Goal: Information Seeking & Learning: Learn about a topic

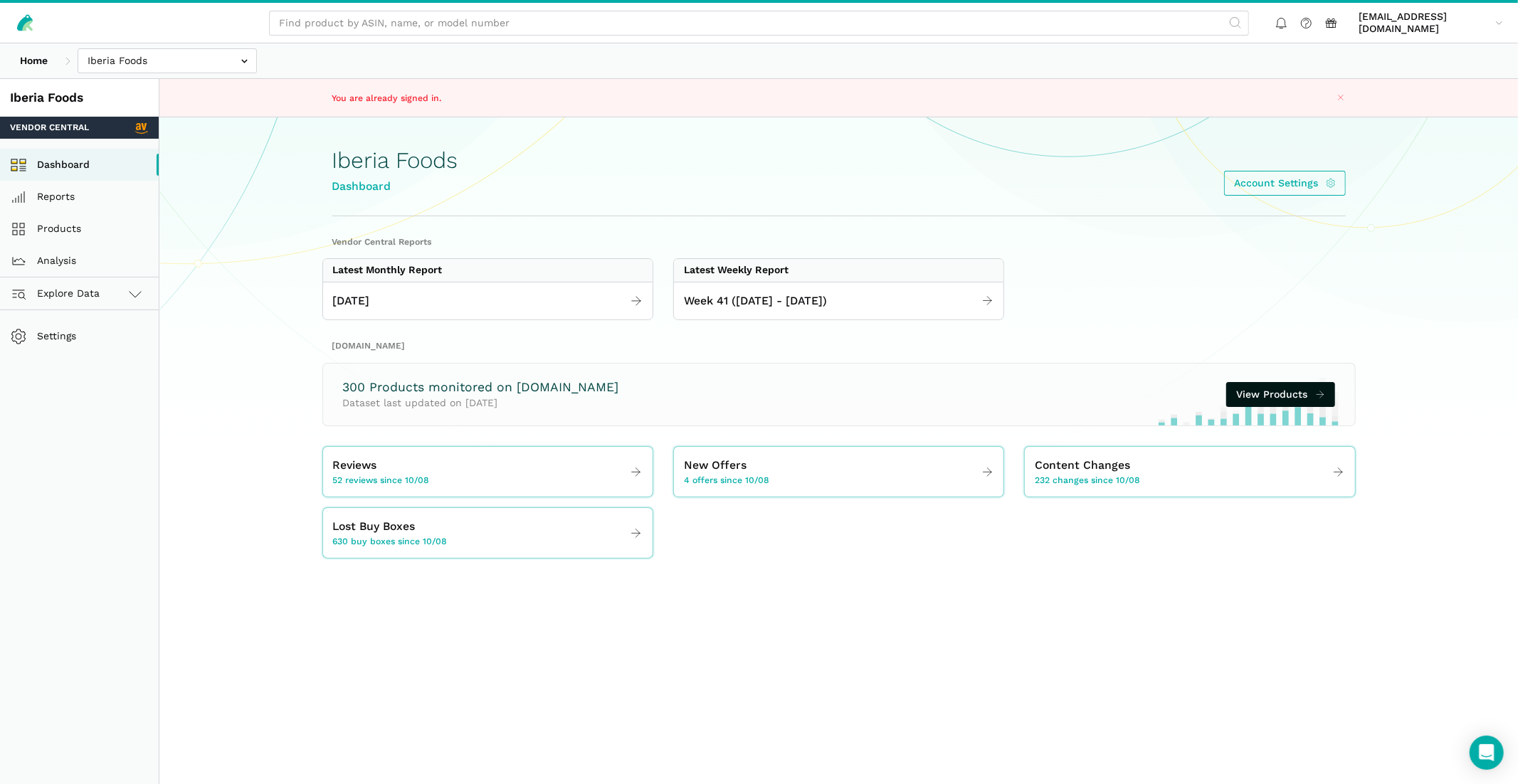
click at [465, 7] on div "farhan.ali@iberiafood.com farhan.a...food.com Settings Team Settings Log out" at bounding box center [759, 23] width 1518 height 40
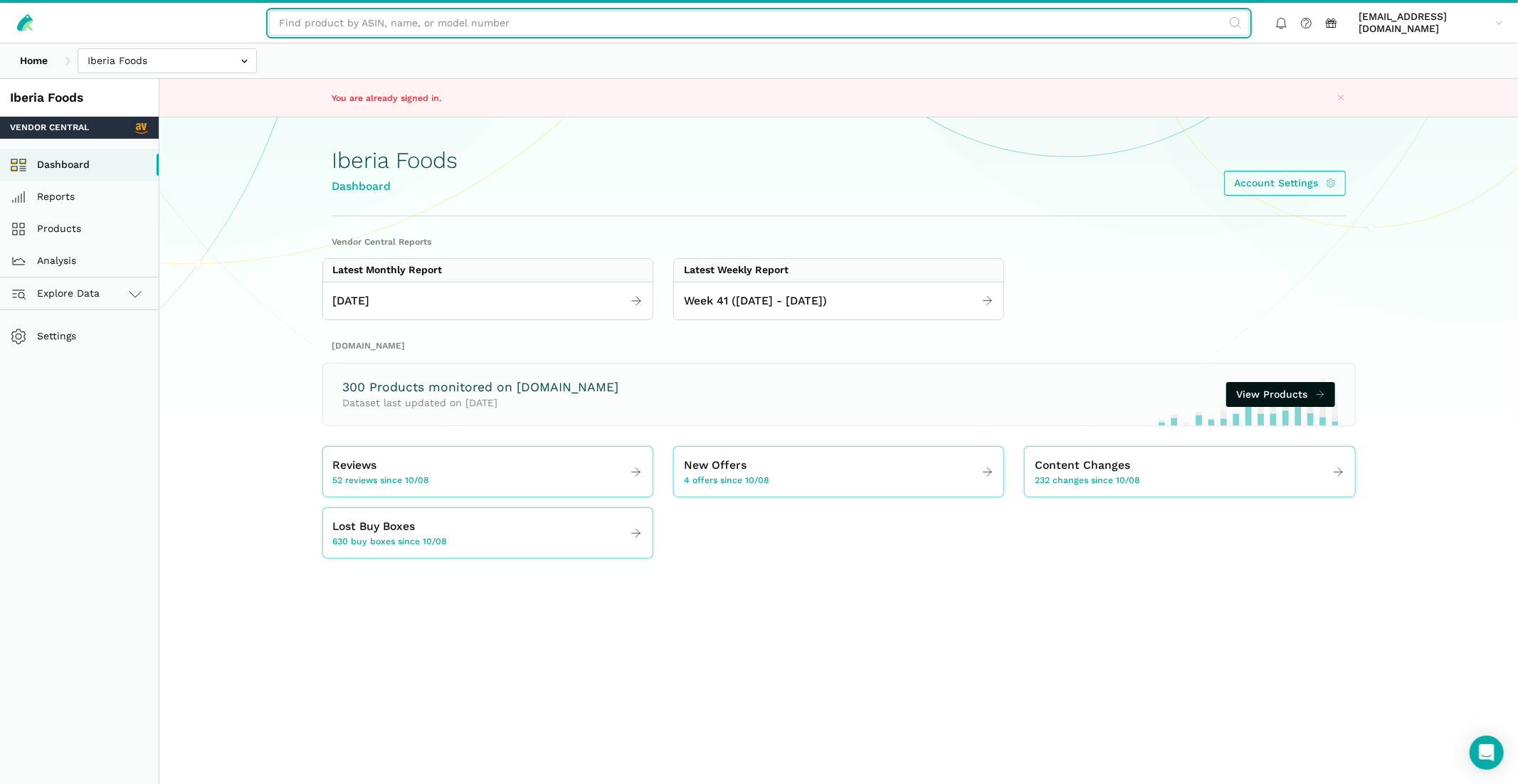
click at [461, 14] on input "text" at bounding box center [759, 23] width 980 height 25
type input "i"
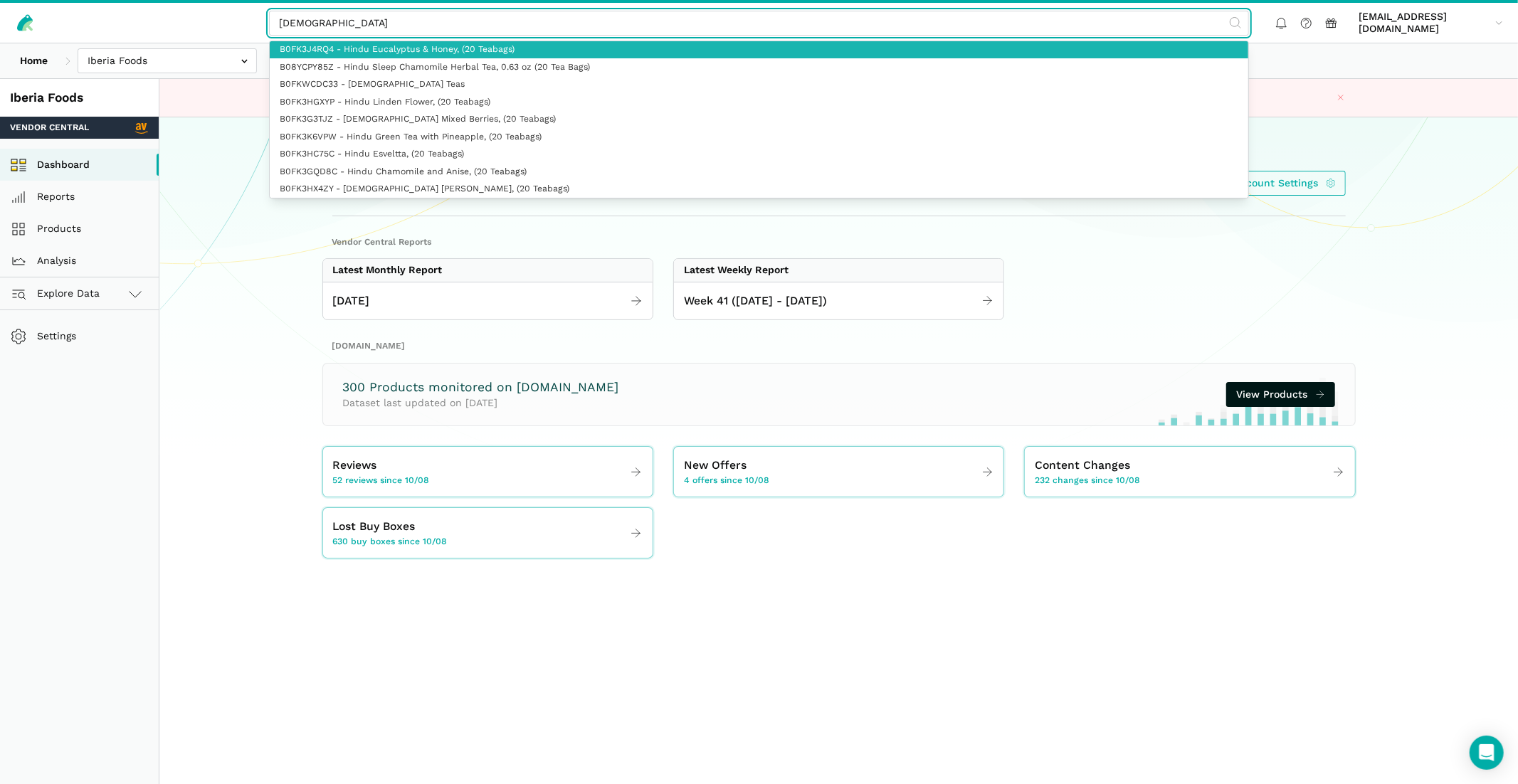
click at [444, 45] on link "B0FK3J4RQ4 - Hindu Eucalyptus & Honey, (20 Teabags)" at bounding box center [759, 50] width 978 height 18
type input "B0FK3J4RQ4 - Hindu Eucalyptus & Honey, (20 Teabags)"
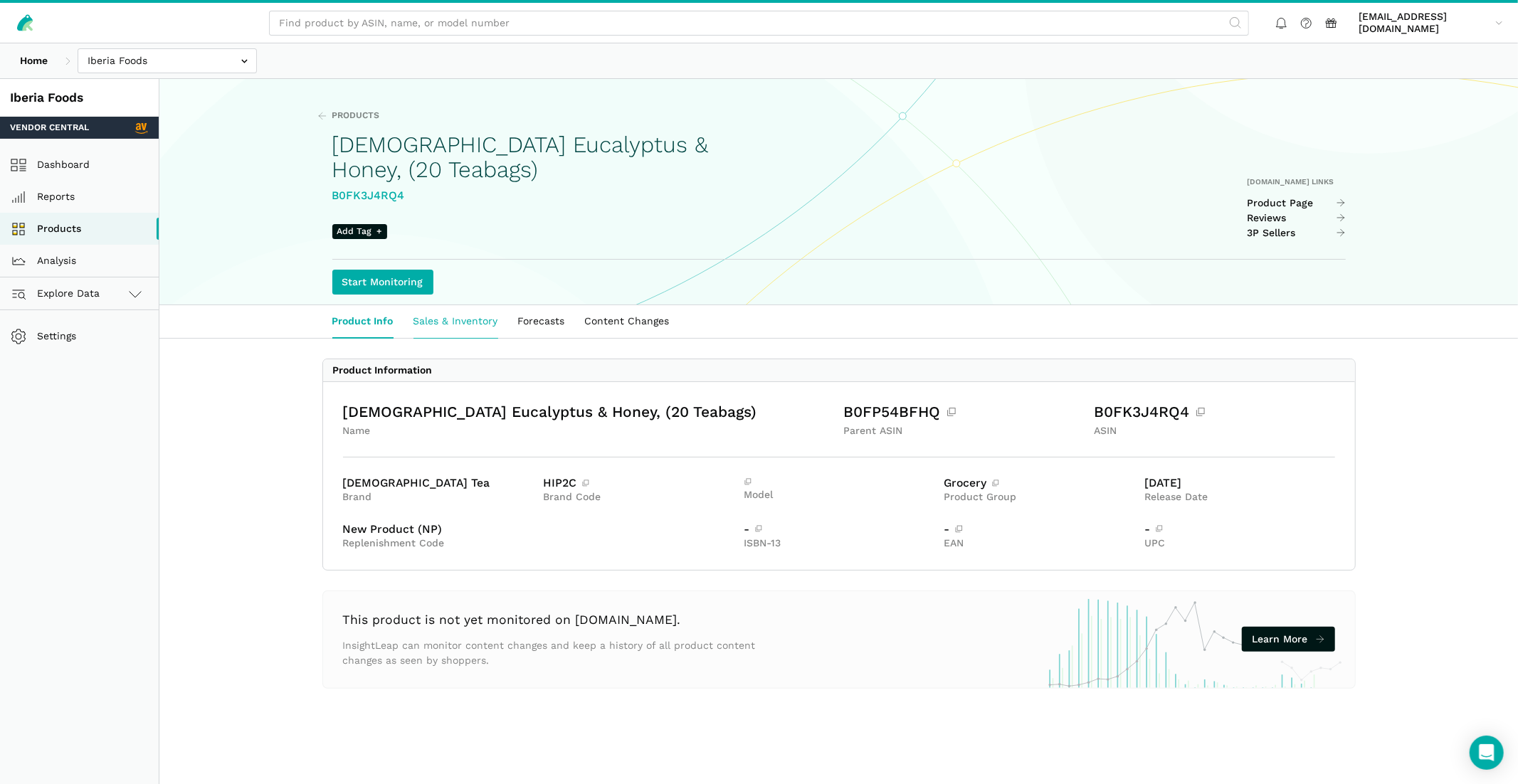
drag, startPoint x: 443, startPoint y: 337, endPoint x: 451, endPoint y: 336, distance: 8.1
click at [443, 336] on li "Sales & Inventory" at bounding box center [456, 321] width 105 height 33
click at [459, 328] on link "Sales & Inventory" at bounding box center [456, 321] width 105 height 33
